Goal: Find specific page/section: Find specific page/section

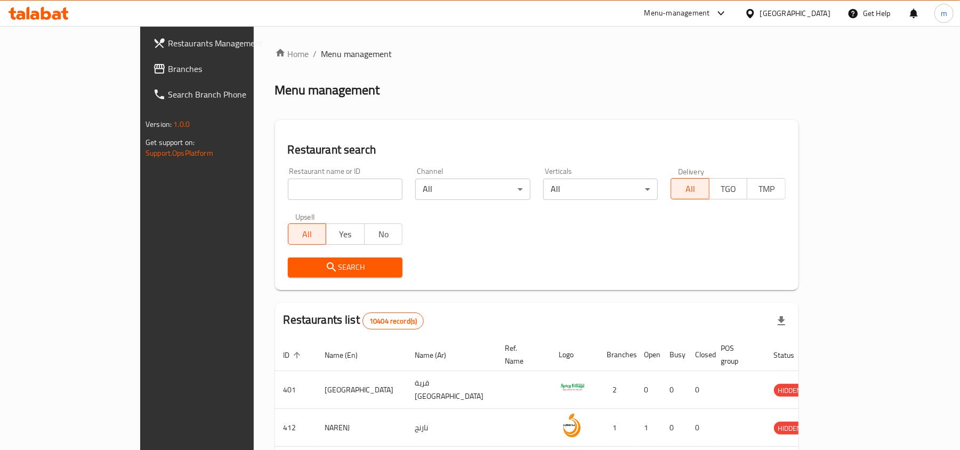
click at [168, 63] on span "Branches" at bounding box center [230, 68] width 124 height 13
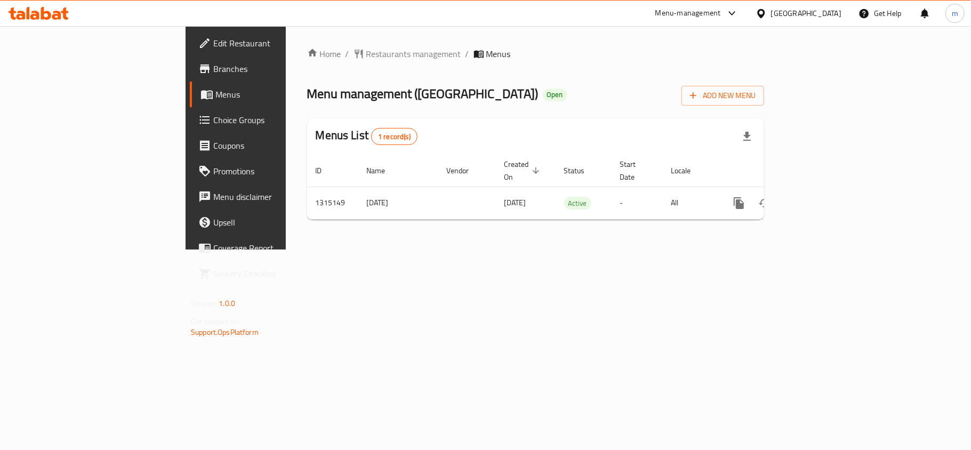
click at [823, 13] on div "[GEOGRAPHIC_DATA]" at bounding box center [806, 13] width 70 height 12
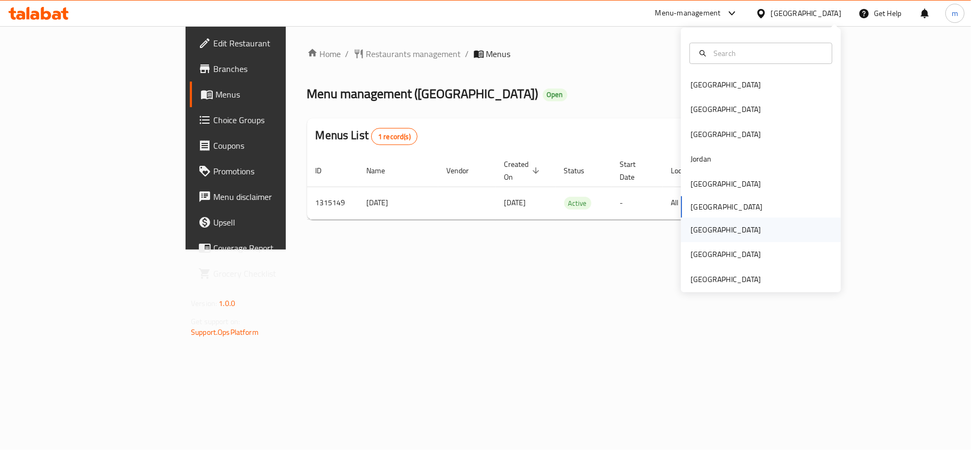
click at [705, 233] on div "Qatar" at bounding box center [725, 229] width 87 height 25
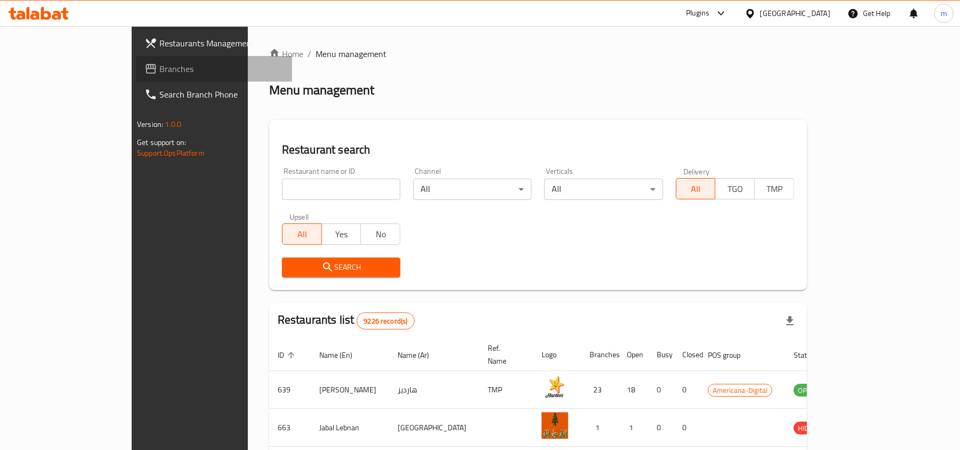
click at [159, 69] on span "Branches" at bounding box center [221, 68] width 124 height 13
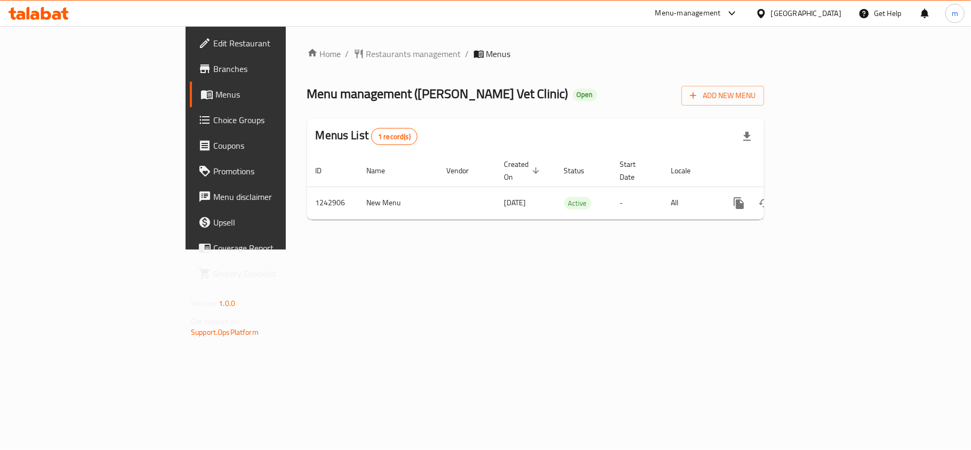
click at [213, 45] on span "Edit Restaurant" at bounding box center [276, 43] width 126 height 13
